Goal: Task Accomplishment & Management: Manage account settings

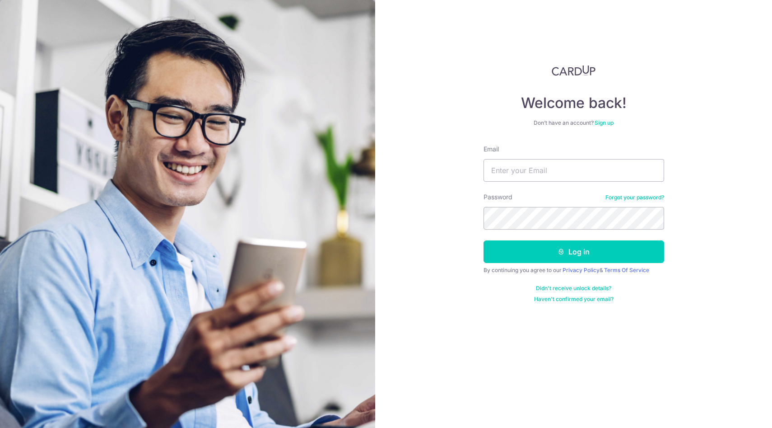
click at [509, 186] on form "Email Password Forgot your password? Log in By continuing you agree to our Priv…" at bounding box center [574, 224] width 181 height 158
click at [514, 176] on input "Email" at bounding box center [574, 170] width 181 height 23
type input "[EMAIL_ADDRESS][DOMAIN_NAME]"
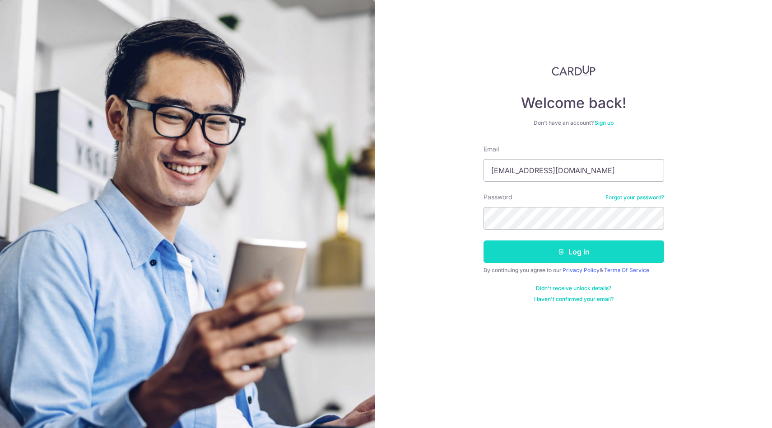
click at [560, 251] on icon "submit" at bounding box center [561, 251] width 7 height 7
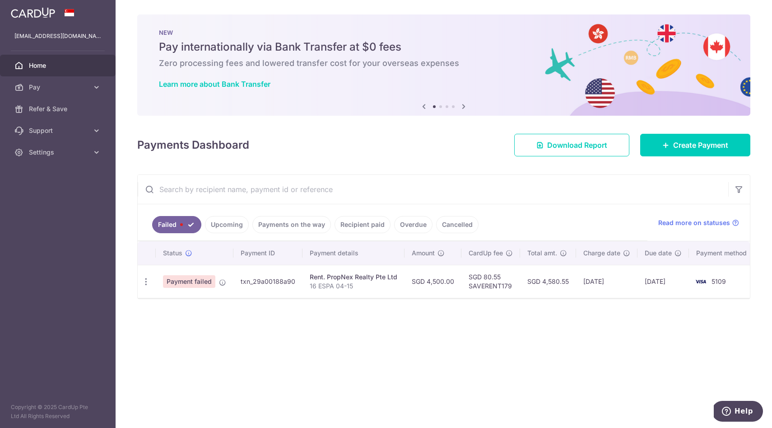
click at [220, 227] on link "Upcoming" at bounding box center [227, 224] width 44 height 17
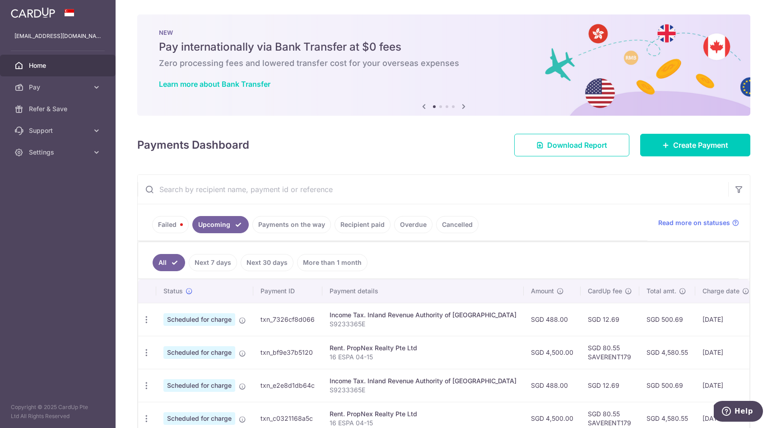
scroll to position [49, 0]
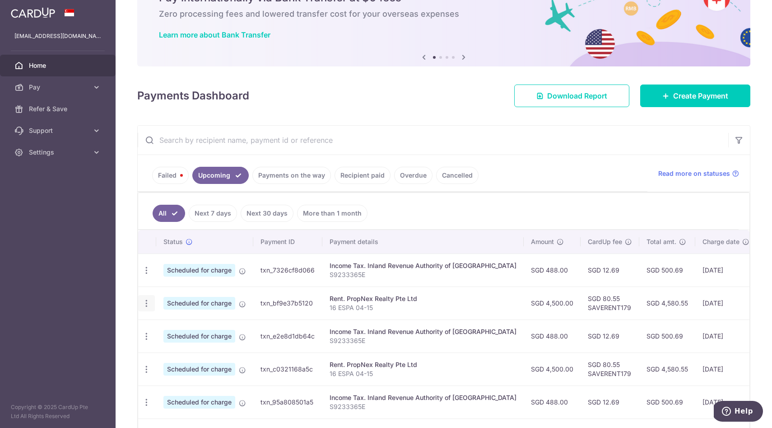
click at [146, 304] on icon "button" at bounding box center [146, 303] width 9 height 9
click at [162, 348] on link "Cancel payment" at bounding box center [186, 350] width 94 height 23
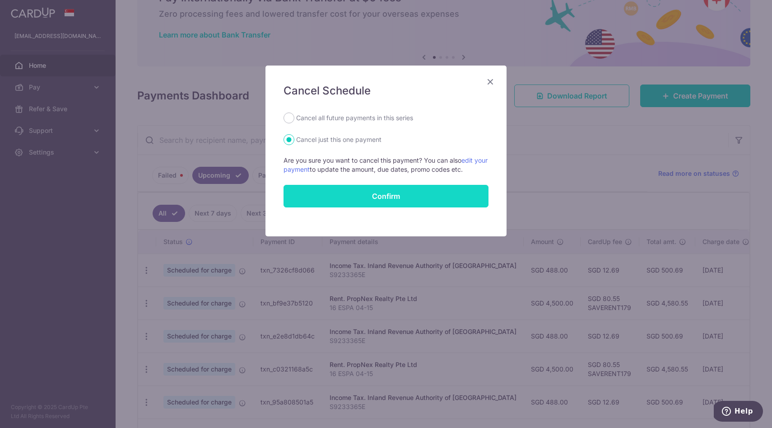
click at [370, 199] on button "Confirm" at bounding box center [386, 196] width 205 height 23
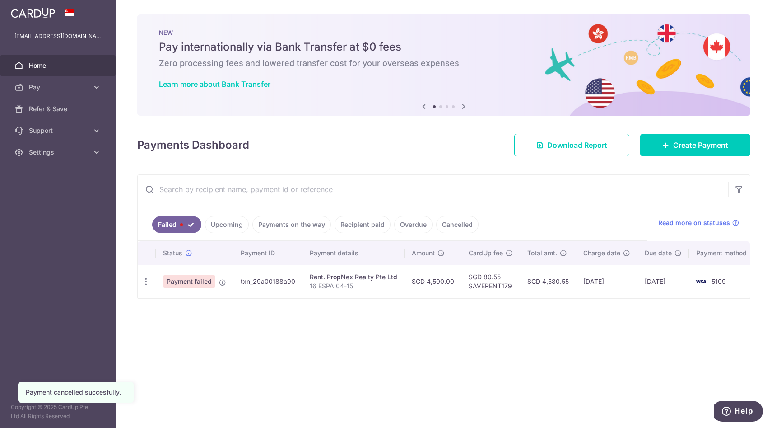
click at [223, 228] on link "Upcoming" at bounding box center [227, 224] width 44 height 17
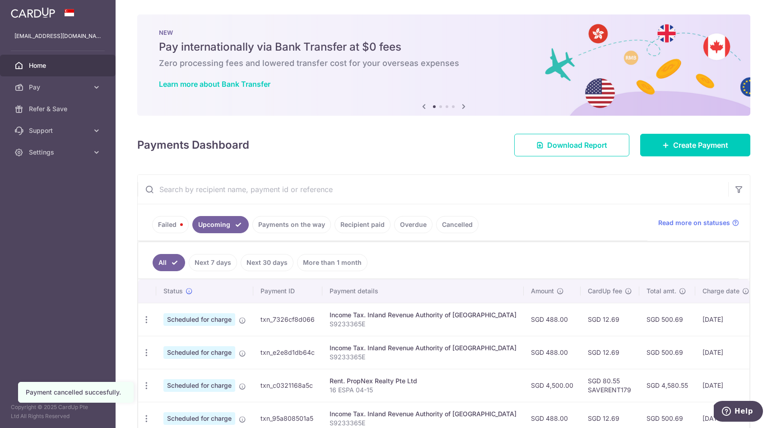
click at [174, 225] on link "Failed" at bounding box center [170, 224] width 37 height 17
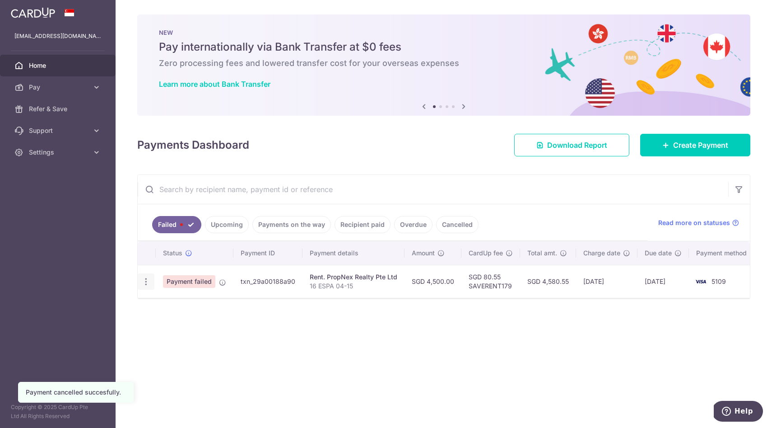
click at [149, 283] on icon "button" at bounding box center [145, 281] width 9 height 9
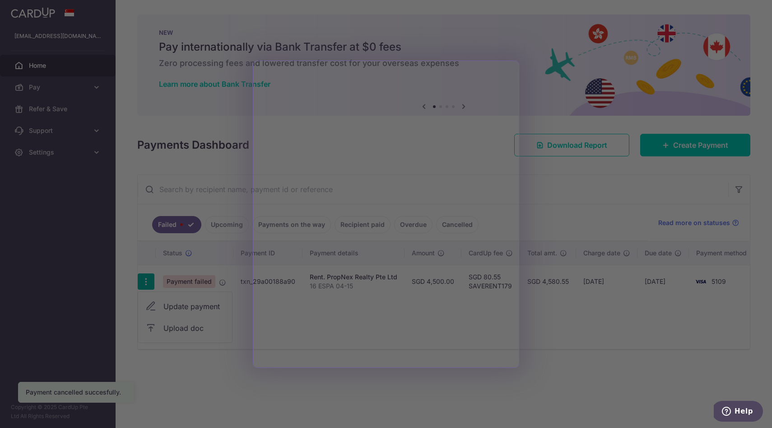
click at [504, 14] on div at bounding box center [390, 216] width 780 height 432
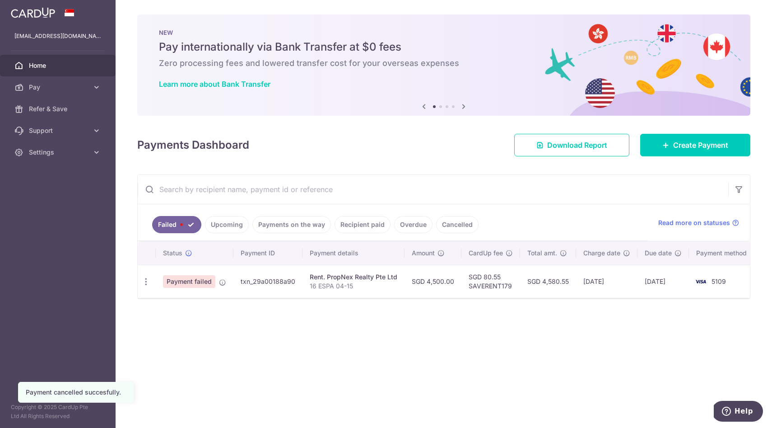
click at [225, 224] on link "Upcoming" at bounding box center [227, 224] width 44 height 17
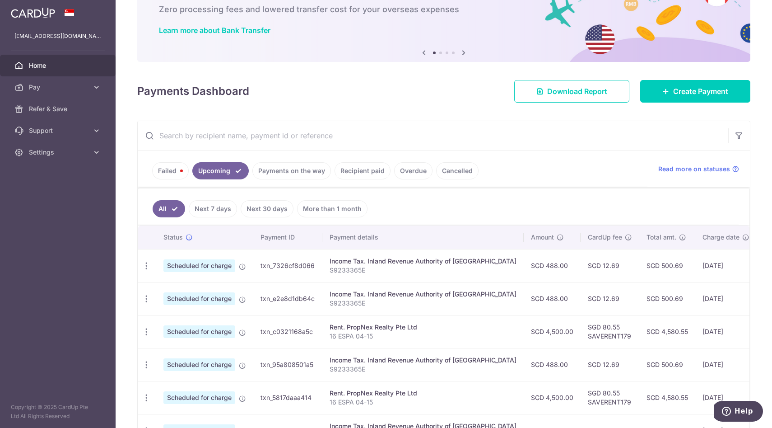
scroll to position [88, 0]
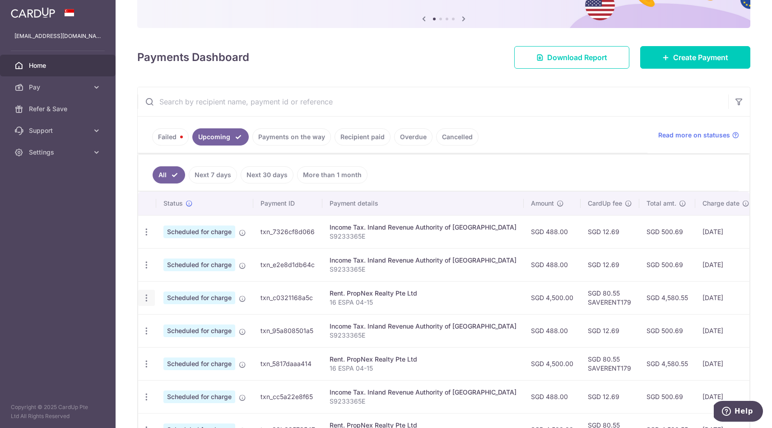
click at [147, 299] on icon "button" at bounding box center [146, 297] width 9 height 9
click at [172, 344] on span "Cancel payment" at bounding box center [194, 344] width 61 height 11
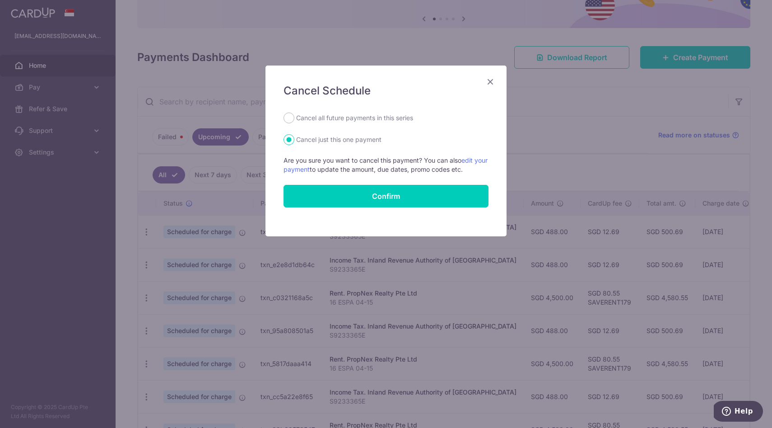
click at [362, 124] on form "Cancel all future payments in this series Cancel just this one payment Are you …" at bounding box center [386, 159] width 205 height 95
click at [365, 119] on label "Cancel all future payments in this series" at bounding box center [354, 117] width 117 height 11
click at [294, 119] on input "Cancel all future payments in this series" at bounding box center [289, 117] width 11 height 11
radio input "true"
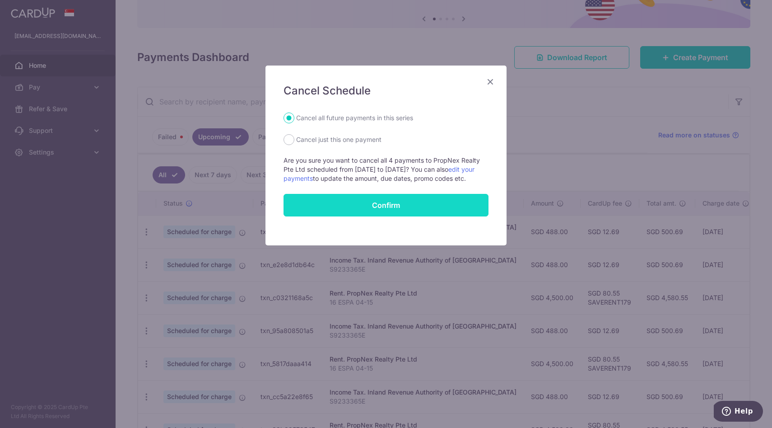
click at [395, 208] on button "Confirm" at bounding box center [386, 205] width 205 height 23
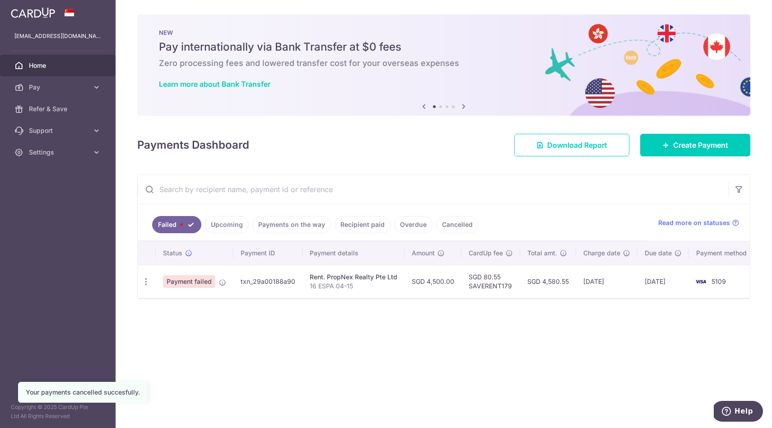
click at [237, 226] on link "Upcoming" at bounding box center [227, 224] width 44 height 17
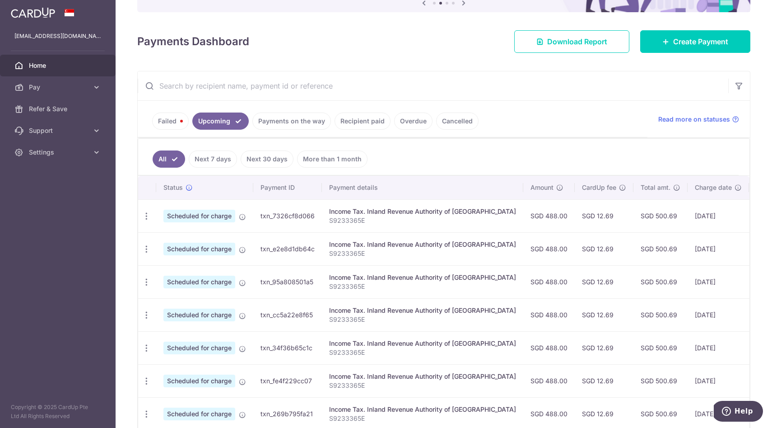
scroll to position [99, 0]
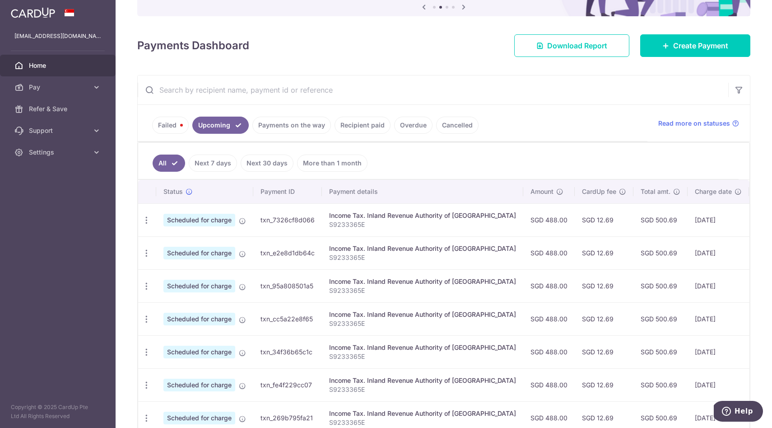
click at [346, 130] on link "Recipient paid" at bounding box center [363, 125] width 56 height 17
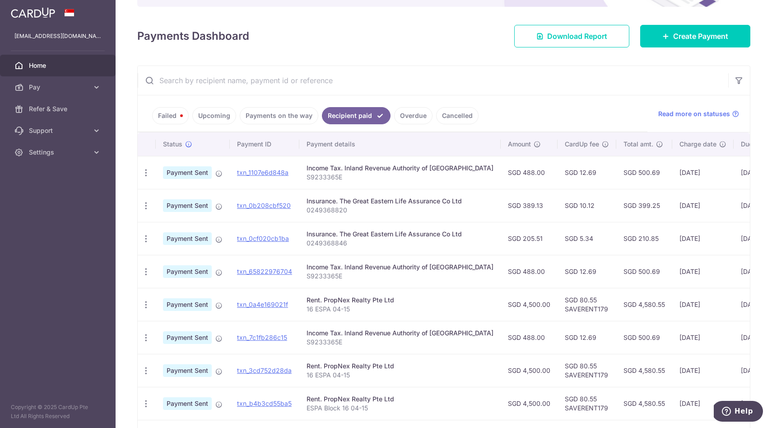
scroll to position [110, 0]
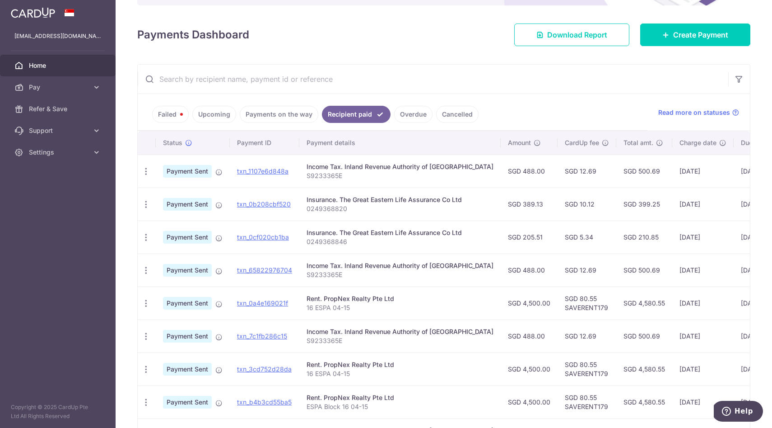
click at [416, 106] on link "Overdue" at bounding box center [413, 114] width 38 height 17
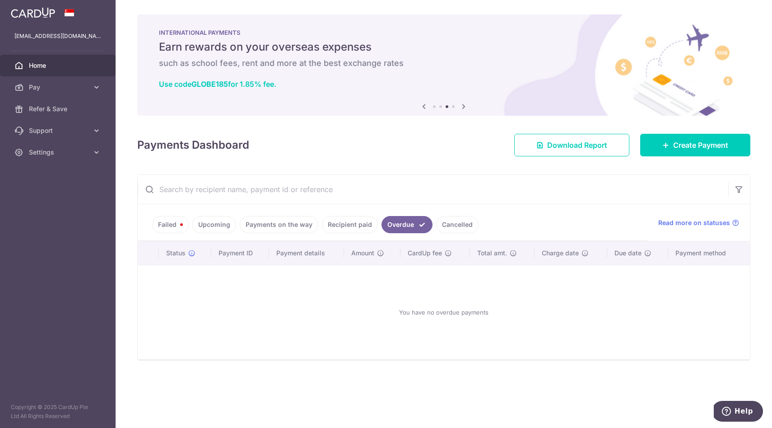
click at [453, 230] on link "Cancelled" at bounding box center [457, 224] width 42 height 17
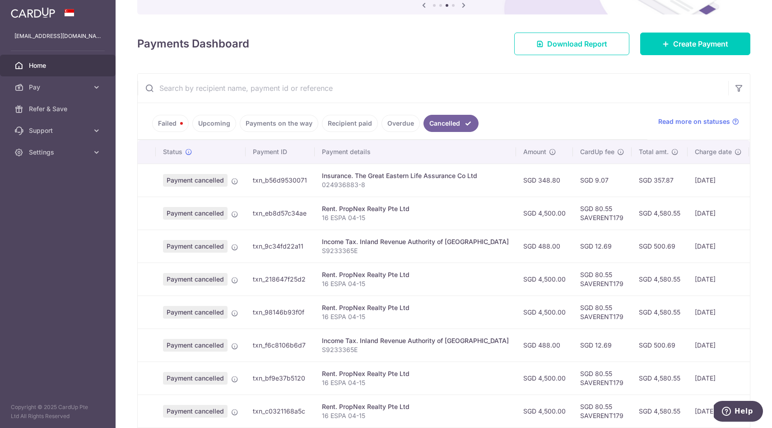
scroll to position [106, 0]
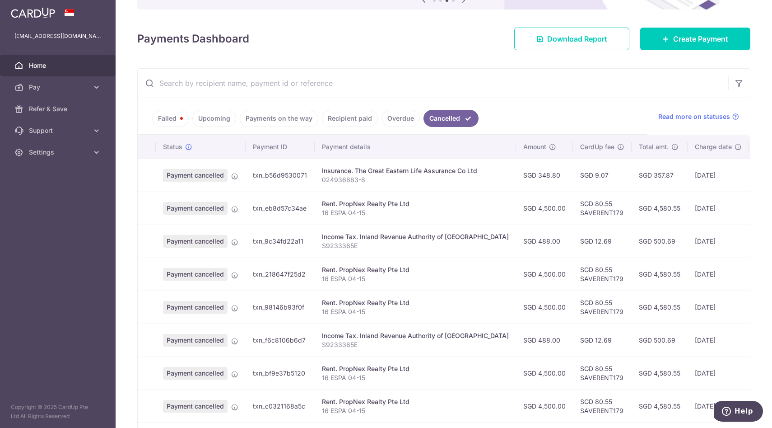
click at [749, 149] on th "Due date" at bounding box center [774, 146] width 51 height 23
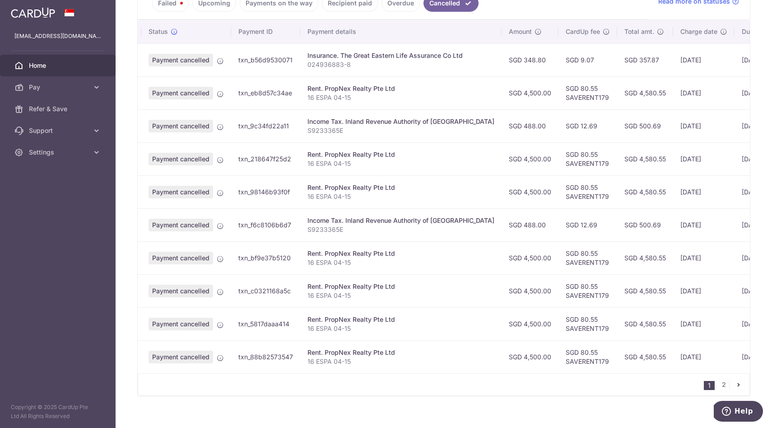
scroll to position [0, 0]
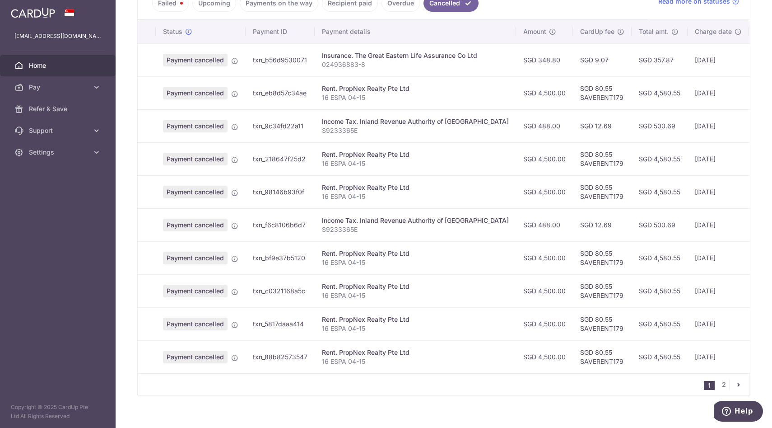
click at [254, 226] on td "txn_f6c8106b6d7" at bounding box center [280, 224] width 69 height 33
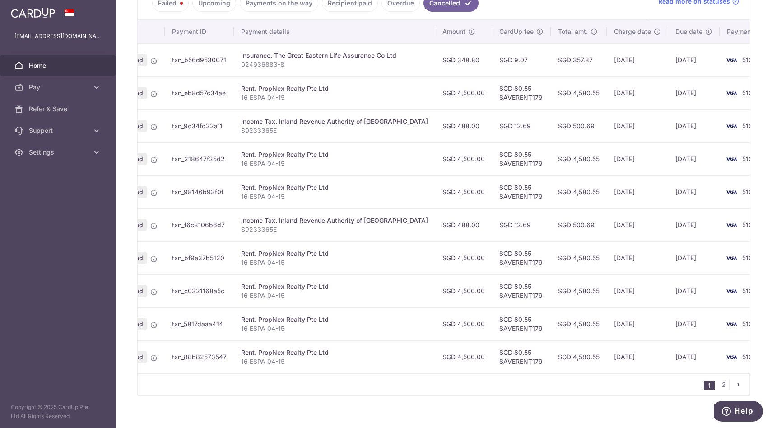
scroll to position [0, 89]
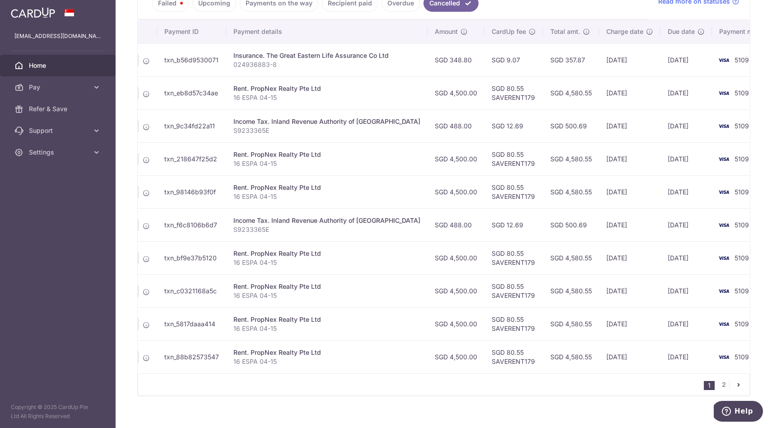
click at [712, 229] on td "5109" at bounding box center [746, 224] width 69 height 33
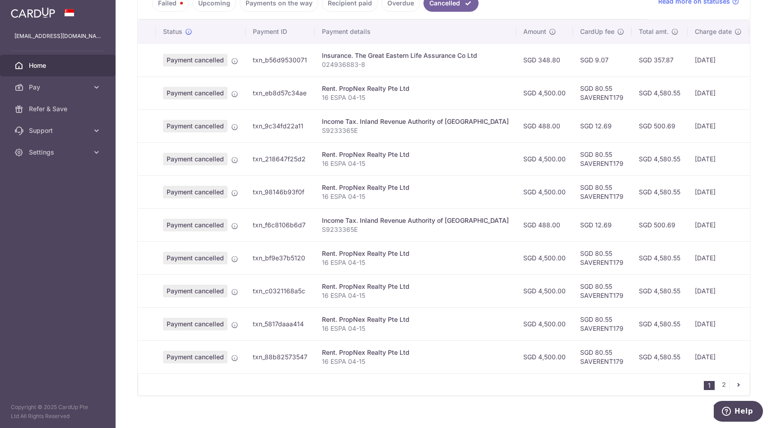
scroll to position [0, 0]
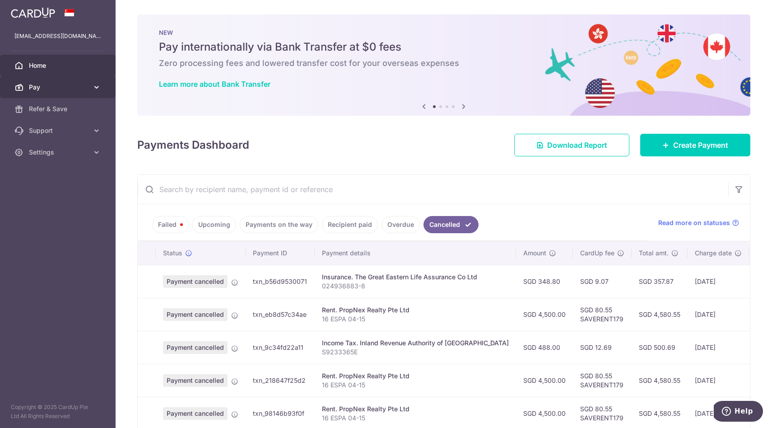
click at [62, 86] on span "Pay" at bounding box center [59, 87] width 60 height 9
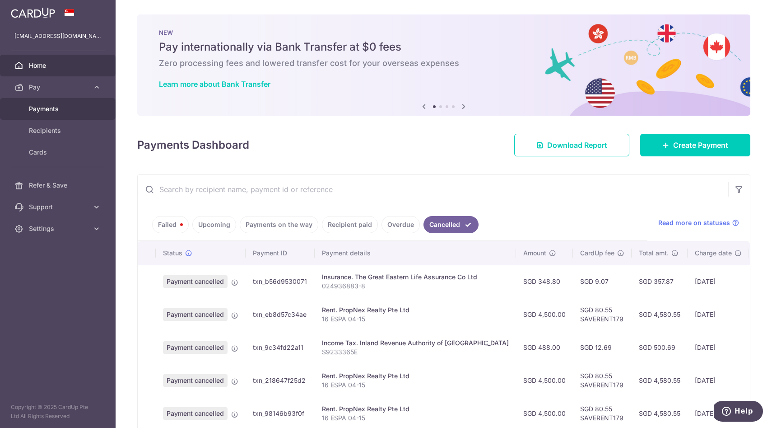
click at [59, 111] on span "Payments" at bounding box center [59, 108] width 60 height 9
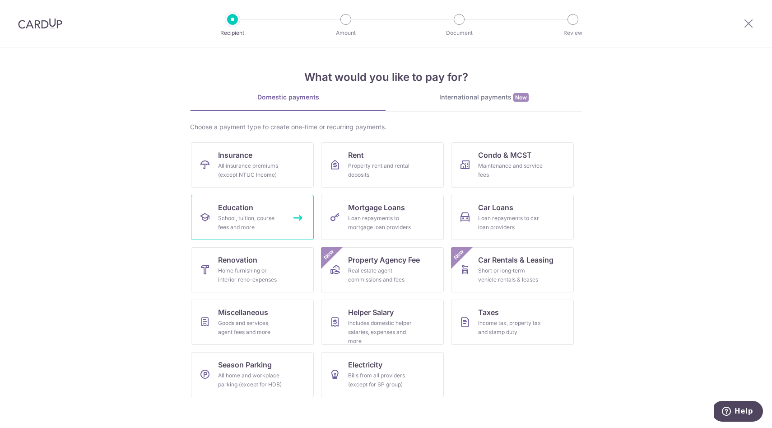
click at [219, 208] on span "Education" at bounding box center [235, 207] width 35 height 11
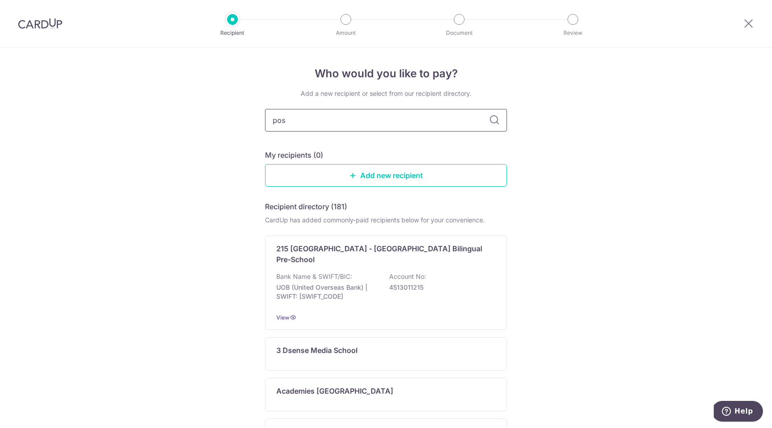
type input "posb"
